Goal: Task Accomplishment & Management: Manage account settings

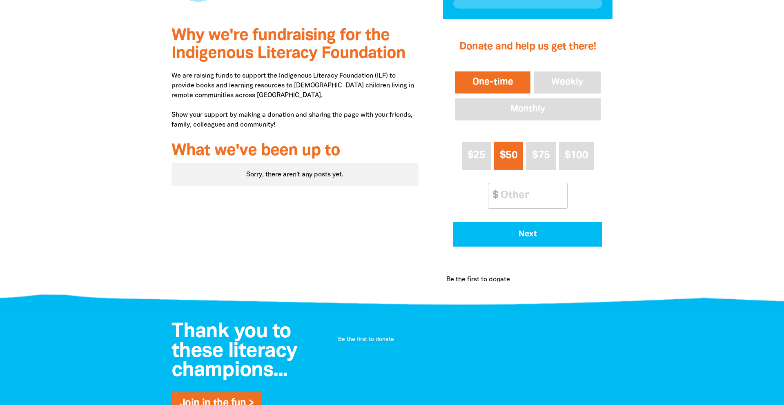
scroll to position [298, 0]
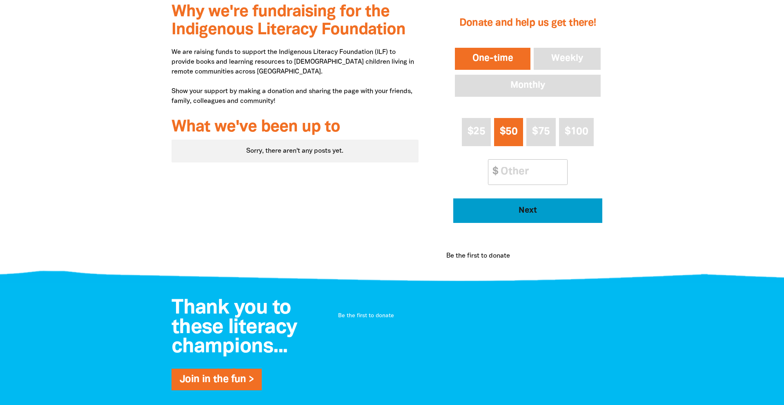
click at [530, 211] on span "Next" at bounding box center [528, 211] width 127 height 8
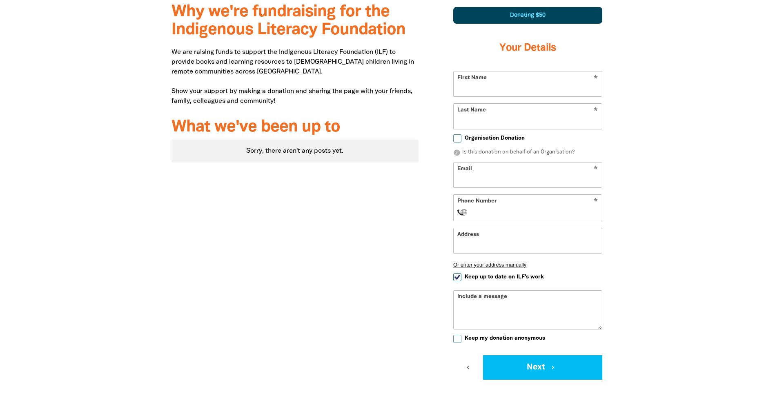
scroll to position [289, 0]
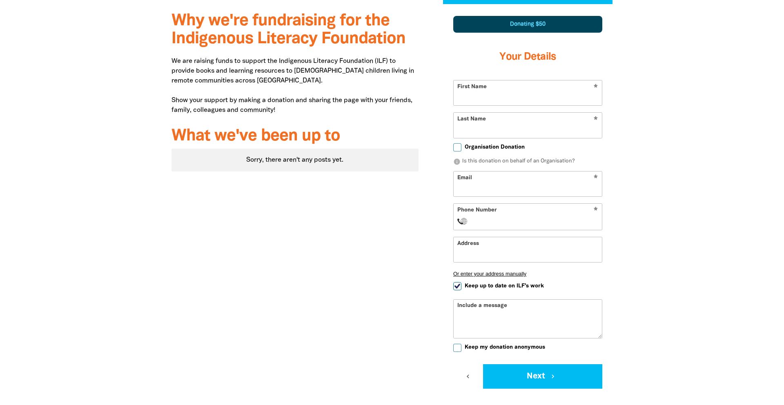
click at [537, 94] on input "First Name" at bounding box center [528, 92] width 148 height 25
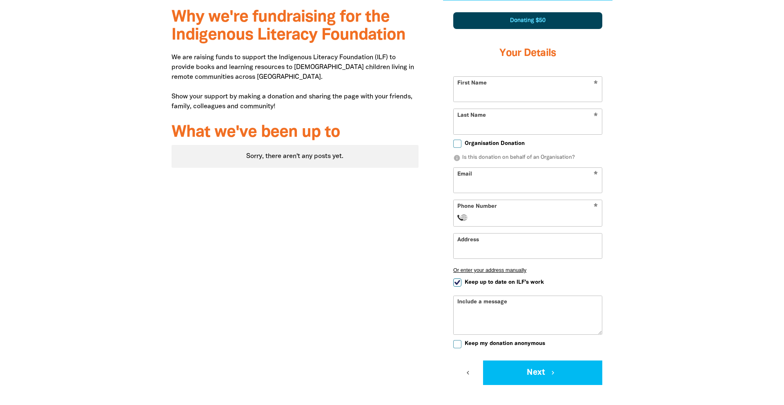
click at [520, 94] on input "First Name" at bounding box center [528, 89] width 148 height 25
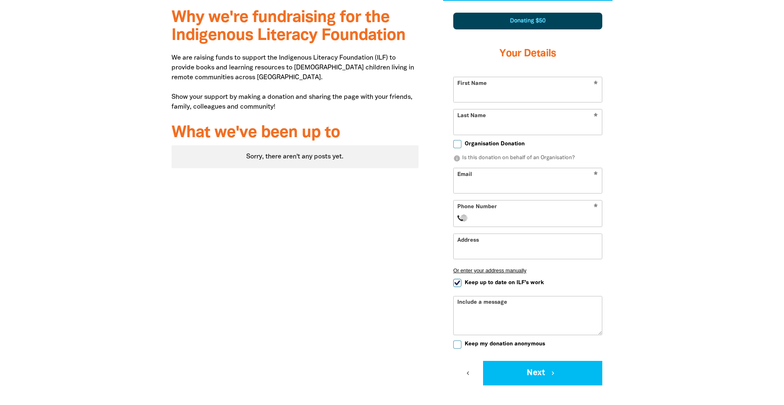
scroll to position [293, 0]
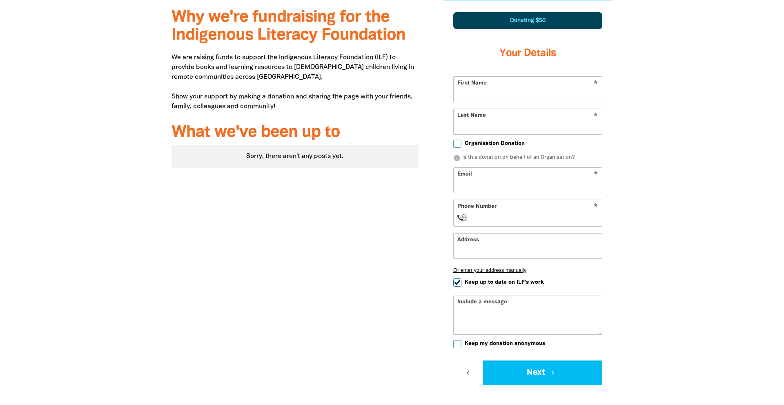
click at [508, 87] on input "First Name" at bounding box center [528, 89] width 148 height 25
type input "Mark"
type input "[PERSON_NAME]"
type input "[EMAIL_ADDRESS][PERSON_NAME][DOMAIN_NAME]"
select select "AU"
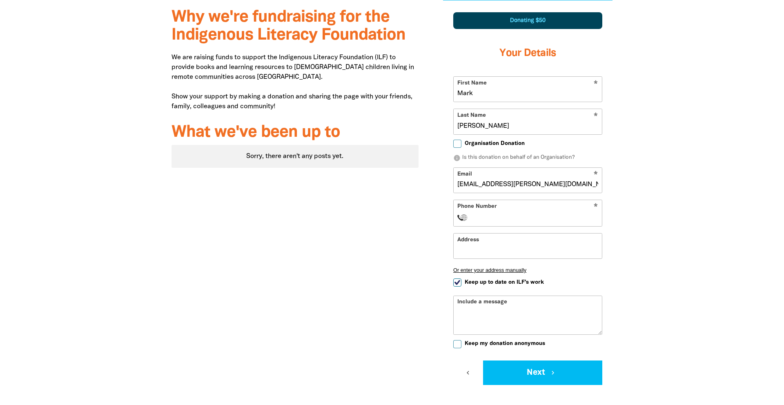
type input "0400 162 054"
type input "[STREET_ADDRESS]"
type input "0400 162 054"
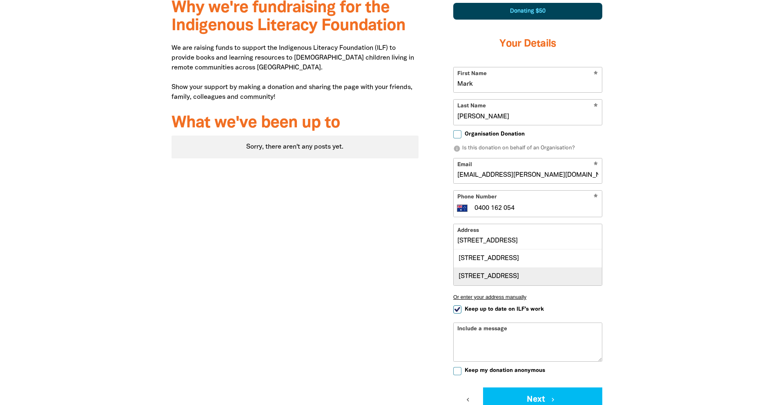
click at [523, 286] on div "[STREET_ADDRESS]" at bounding box center [528, 277] width 148 height 18
type input "[STREET_ADDRESS]"
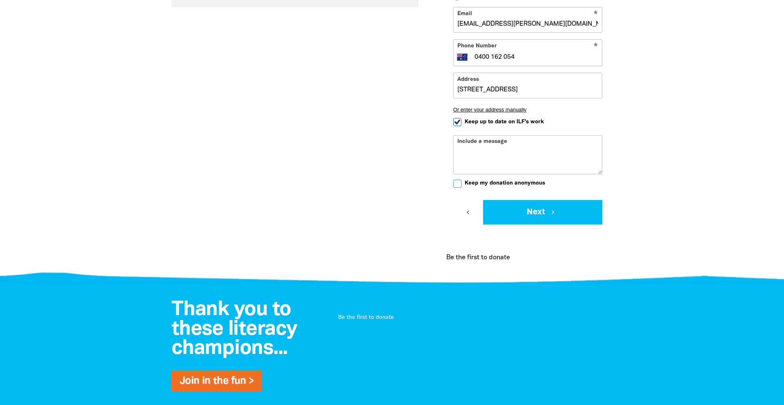
scroll to position [458, 0]
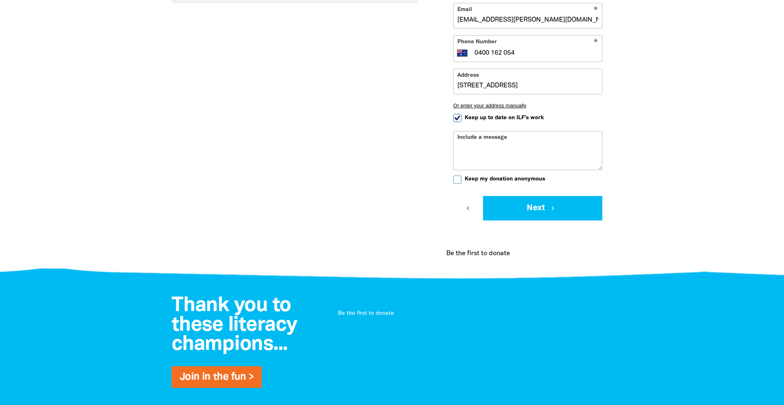
click at [458, 179] on input "Keep my donation anonymous" at bounding box center [457, 180] width 8 height 8
checkbox input "true"
click at [541, 206] on button "Next chevron_right" at bounding box center [542, 208] width 119 height 25
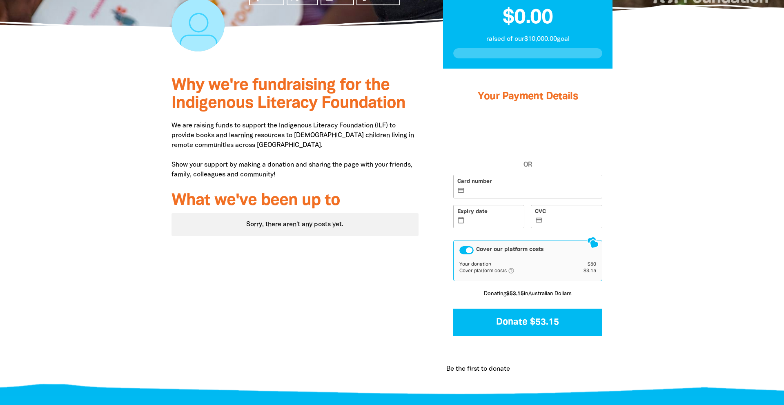
scroll to position [219, 0]
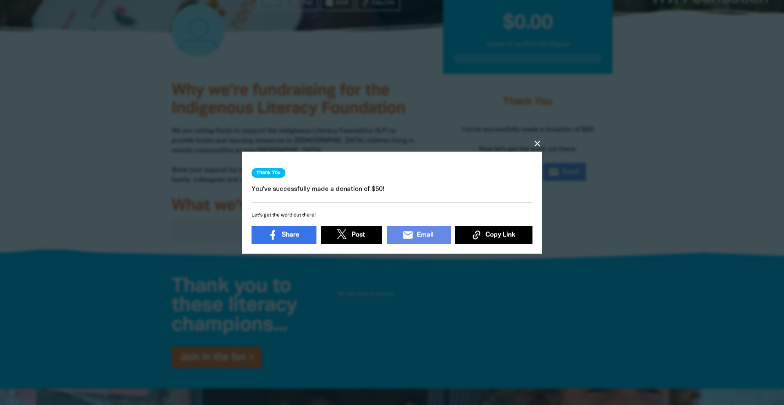
click at [536, 142] on icon "close" at bounding box center [538, 143] width 10 height 10
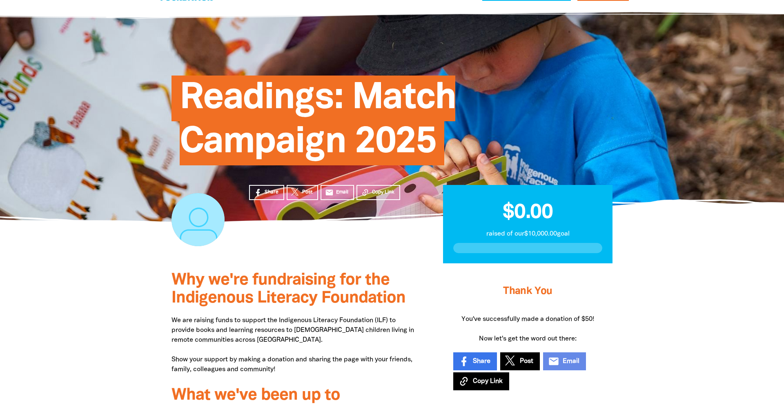
scroll to position [27, 0]
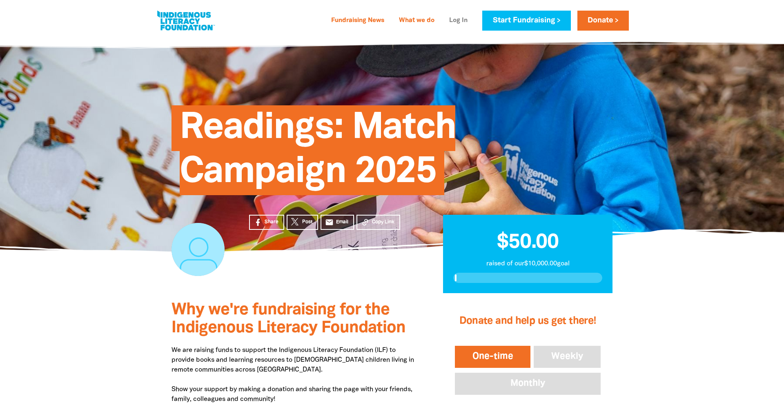
click at [448, 19] on link "Log In" at bounding box center [458, 20] width 28 height 13
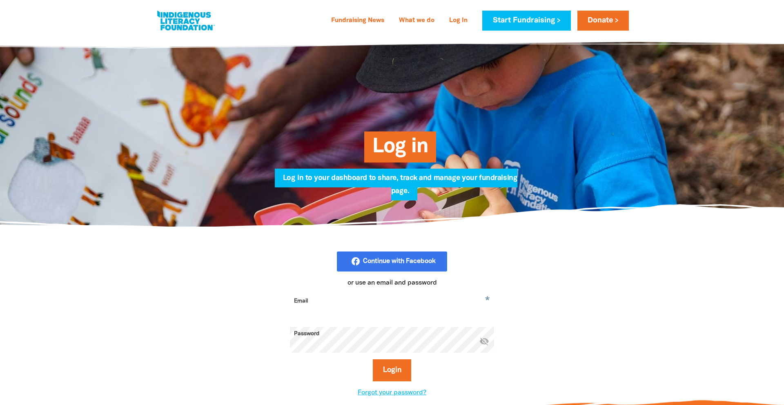
type input "[EMAIL_ADDRESS][PERSON_NAME][DOMAIN_NAME]"
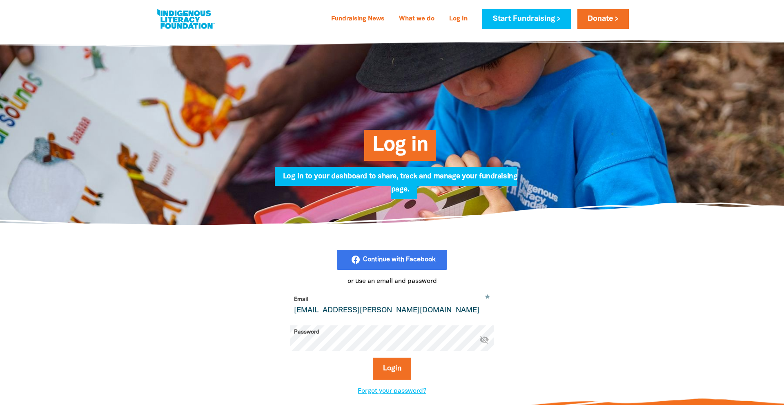
drag, startPoint x: 407, startPoint y: 311, endPoint x: 275, endPoint y: 317, distance: 132.1
click at [254, 308] on div "facebook_rounded Continue with Facebook or use an email and password * Email ma…" at bounding box center [392, 323] width 286 height 146
click at [402, 371] on button "Login" at bounding box center [392, 369] width 39 height 22
select select "AU"
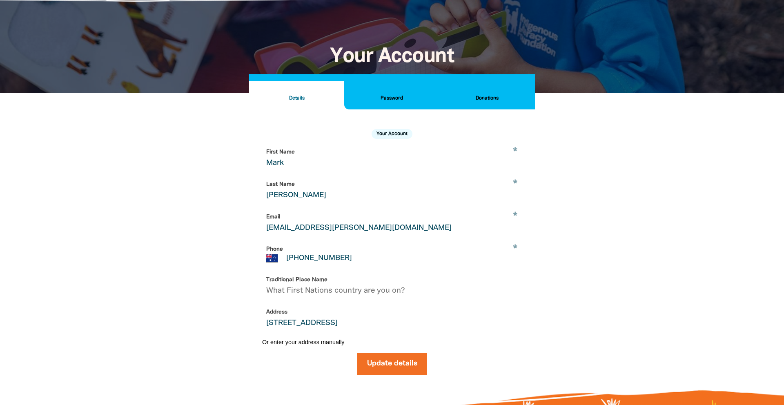
scroll to position [47, 0]
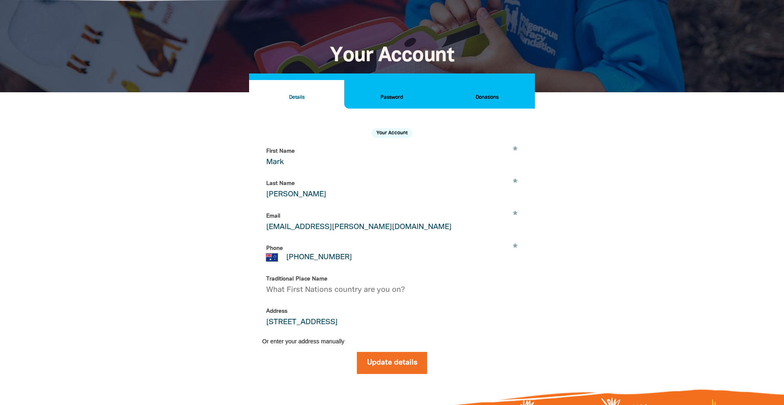
click at [489, 97] on h2 "Donations" at bounding box center [488, 97] width 82 height 9
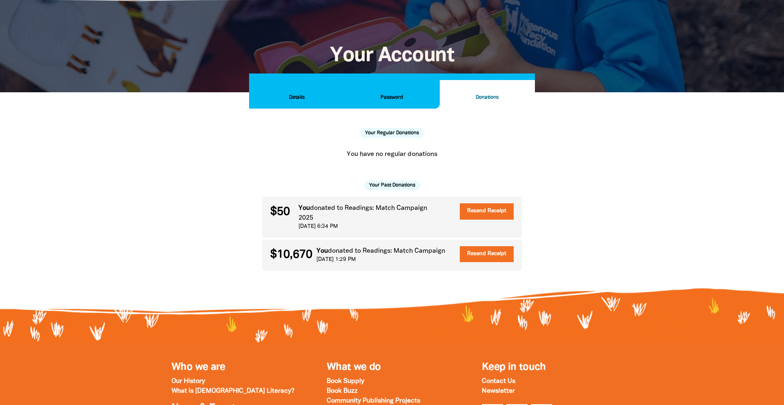
scroll to position [2, 0]
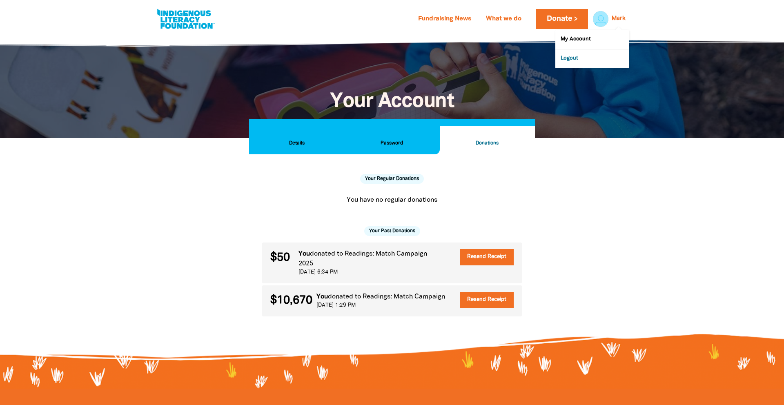
click at [572, 60] on link "Logout" at bounding box center [593, 58] width 74 height 19
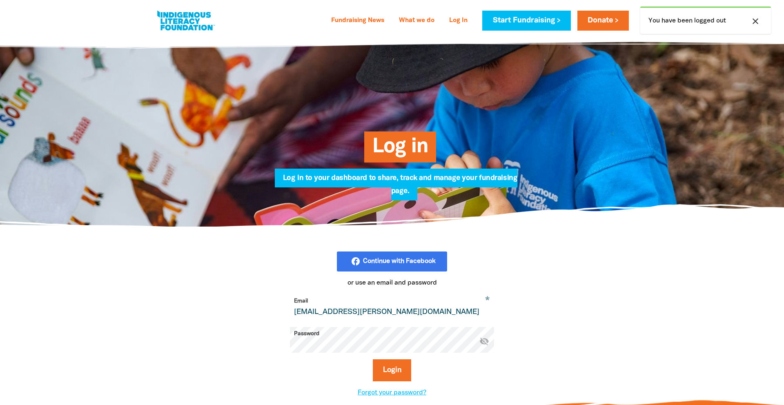
drag, startPoint x: 428, startPoint y: 315, endPoint x: 244, endPoint y: 305, distance: 183.7
click at [244, 305] on div "facebook_rounded Continue with Facebook or use an email and password * Email ma…" at bounding box center [392, 325] width 310 height 146
type input "lucie.dess@readings.com.au"
click at [395, 369] on button "Login" at bounding box center [392, 371] width 39 height 22
